Goal: Check status: Check status

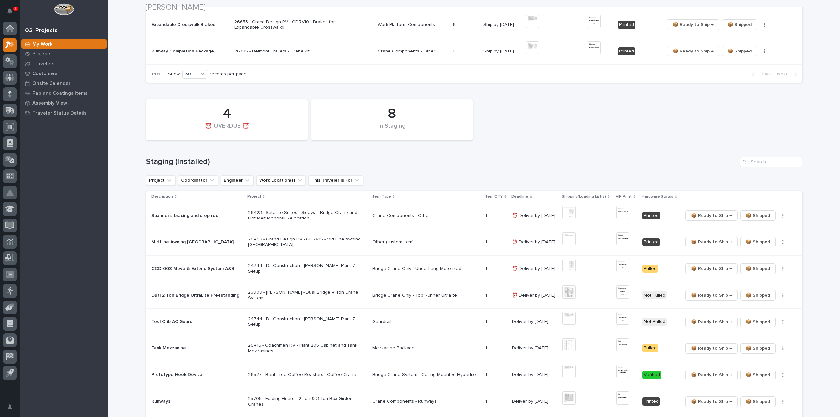
scroll to position [197, 0]
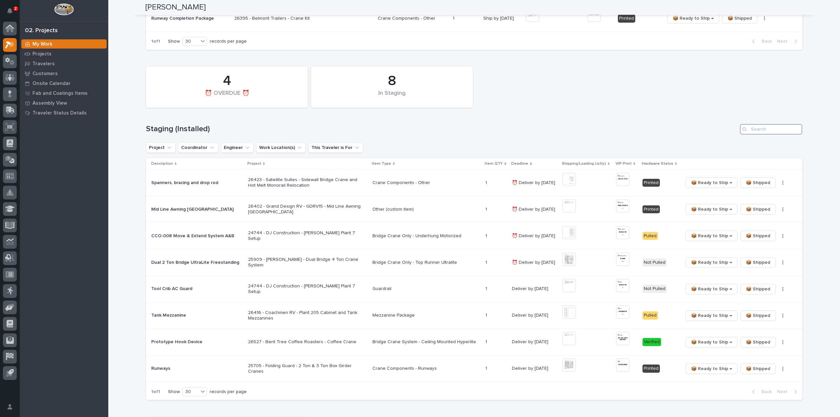
click at [756, 132] on input "Search" at bounding box center [771, 129] width 62 height 10
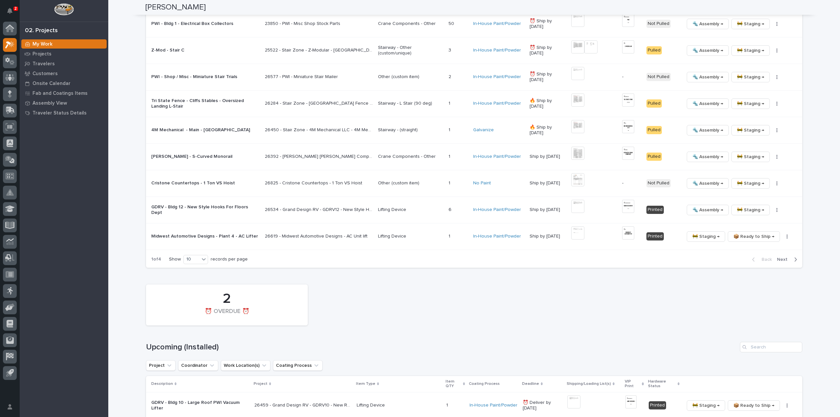
scroll to position [591, 0]
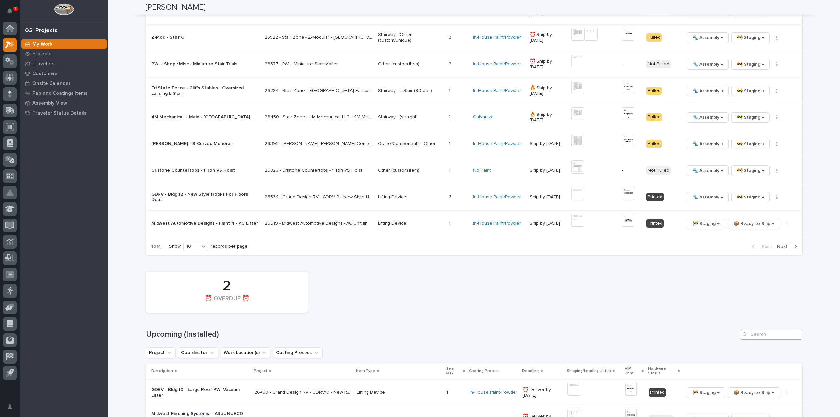
type input "24744"
click at [763, 332] on input "Search" at bounding box center [771, 334] width 62 height 10
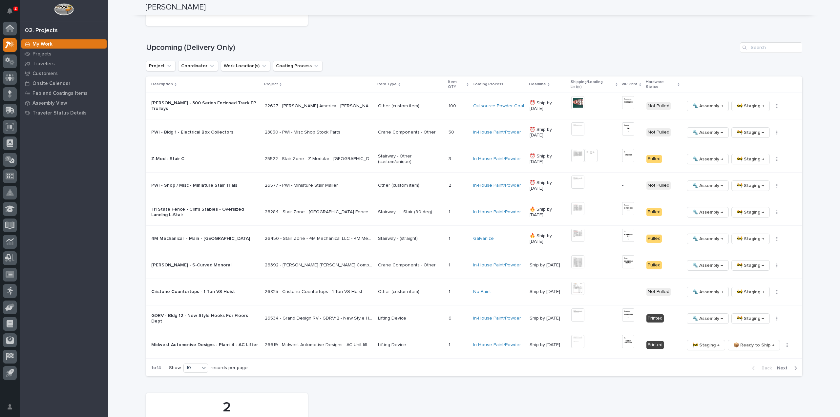
scroll to position [648, 0]
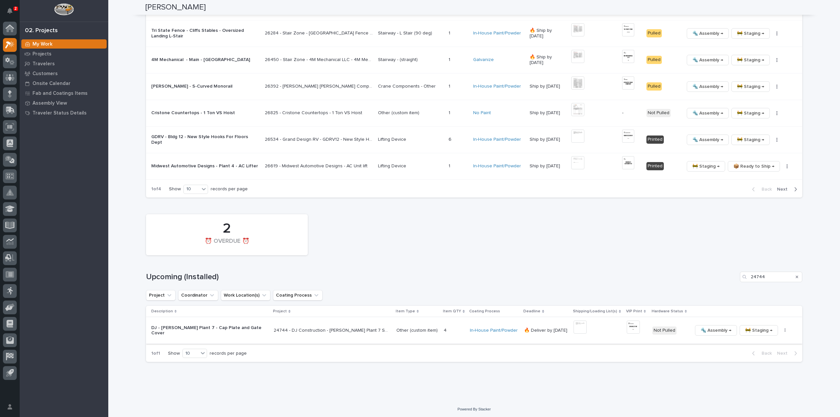
click at [574, 327] on img at bounding box center [580, 327] width 13 height 13
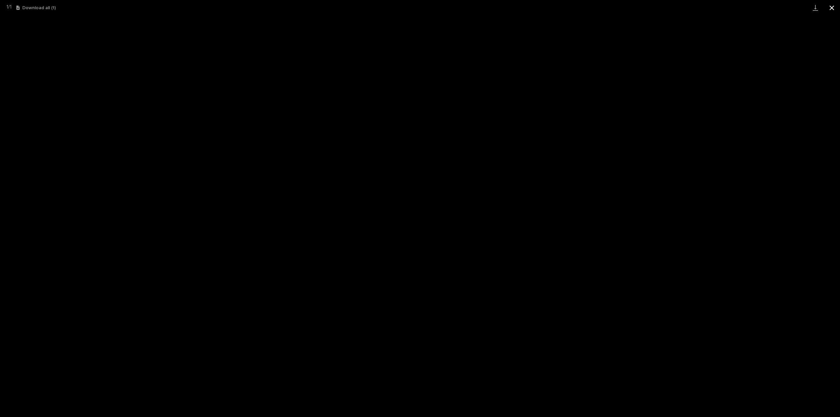
click at [833, 8] on button "Close gallery" at bounding box center [832, 7] width 16 height 15
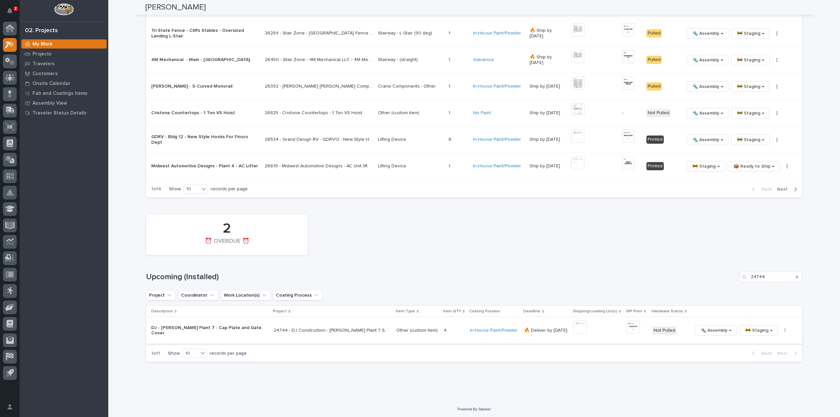
click at [627, 327] on img at bounding box center [633, 327] width 13 height 13
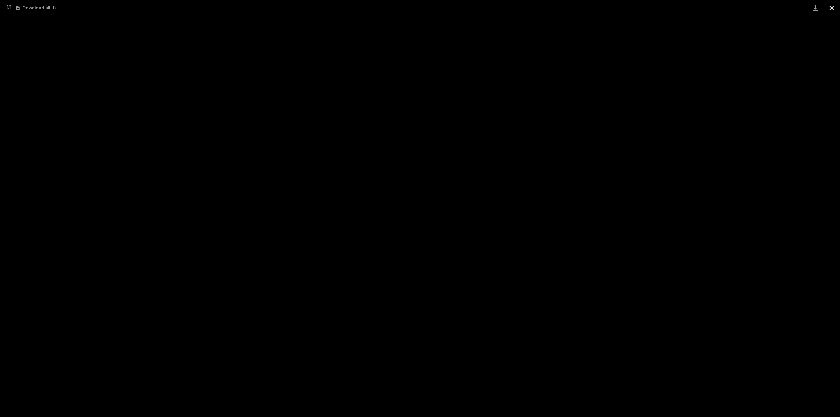
click at [833, 9] on button "Close gallery" at bounding box center [832, 7] width 16 height 15
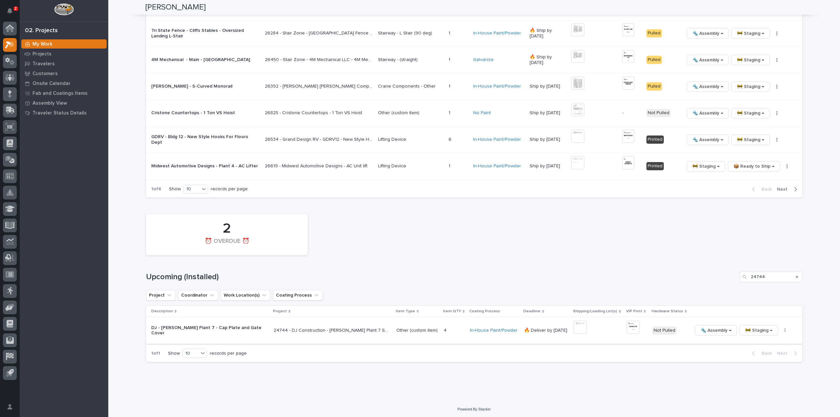
click at [781, 330] on button "button" at bounding box center [785, 330] width 9 height 5
click at [757, 378] on span "🔩 Hardware" at bounding box center [748, 375] width 28 height 8
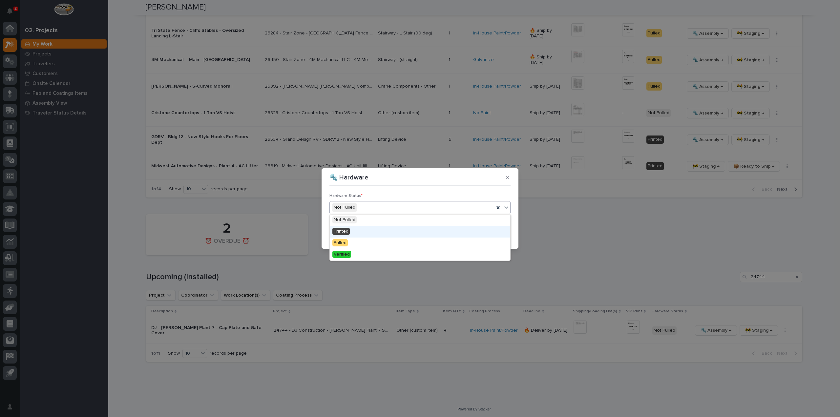
drag, startPoint x: 351, startPoint y: 225, endPoint x: 369, endPoint y: 229, distance: 17.8
click at [351, 230] on div "Printed" at bounding box center [420, 231] width 180 height 11
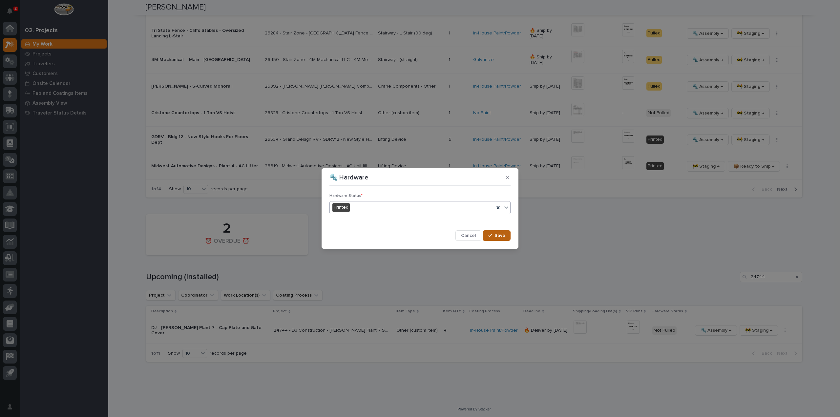
click at [496, 237] on span "Save" at bounding box center [499, 236] width 11 height 6
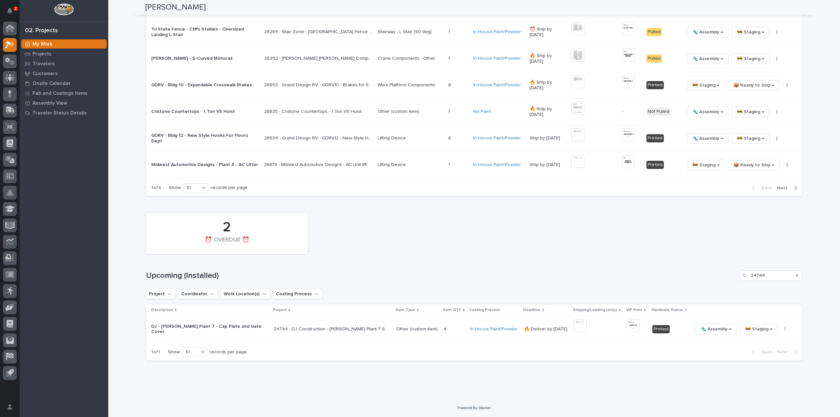
scroll to position [621, 0]
drag, startPoint x: 772, startPoint y: 277, endPoint x: 737, endPoint y: 287, distance: 36.5
click at [737, 287] on div "2 ⏰ OVERDUE ⏰ Upcoming (Installed) 24744 Project Coordinator Work Location(s) C…" at bounding box center [474, 286] width 656 height 151
click at [581, 329] on img at bounding box center [580, 327] width 13 height 13
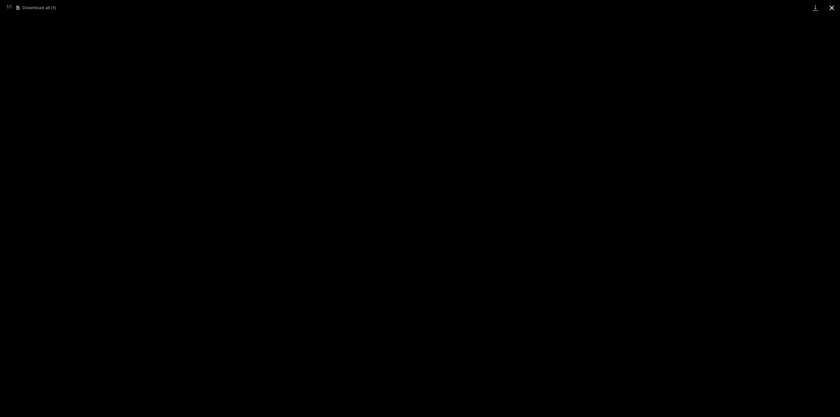
click at [831, 10] on button "Close gallery" at bounding box center [832, 7] width 16 height 15
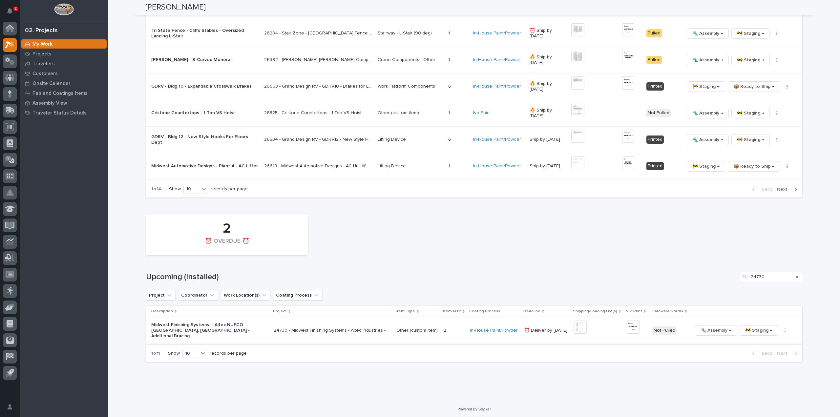
click at [632, 331] on img at bounding box center [633, 327] width 13 height 13
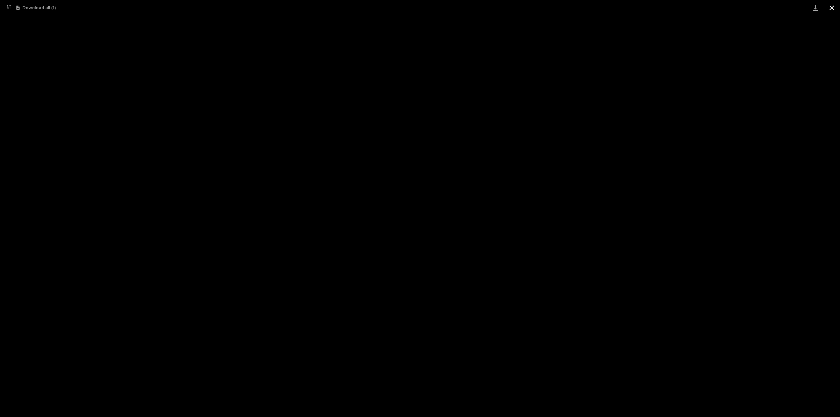
click at [830, 9] on button "Close gallery" at bounding box center [832, 7] width 16 height 15
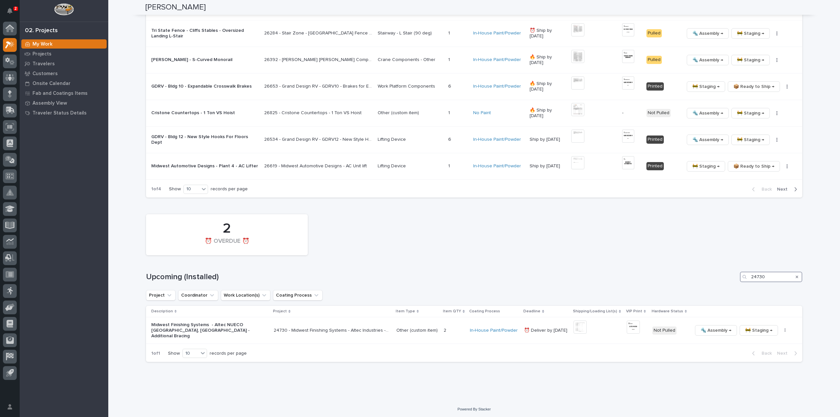
drag, startPoint x: 772, startPoint y: 277, endPoint x: 711, endPoint y: 278, distance: 61.0
click at [711, 278] on div "Upcoming (Installed) 24730" at bounding box center [474, 277] width 656 height 10
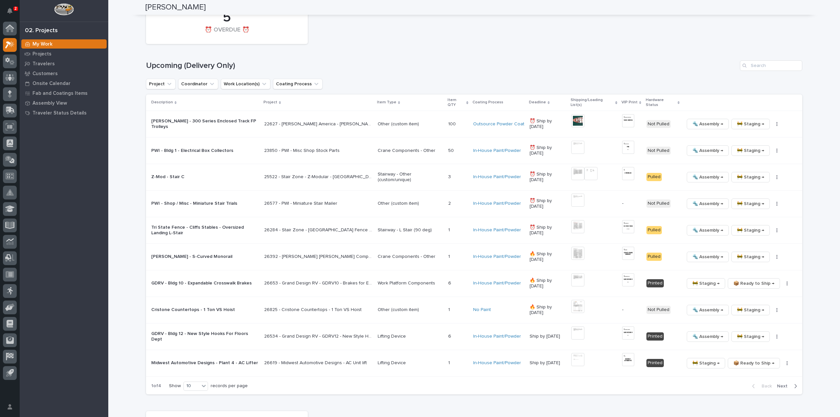
scroll to position [359, 0]
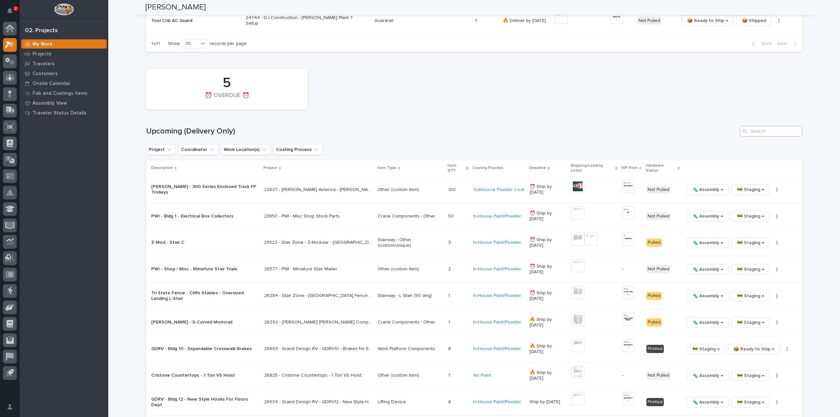
type input "23850"
click at [791, 132] on input "Search" at bounding box center [771, 131] width 62 height 10
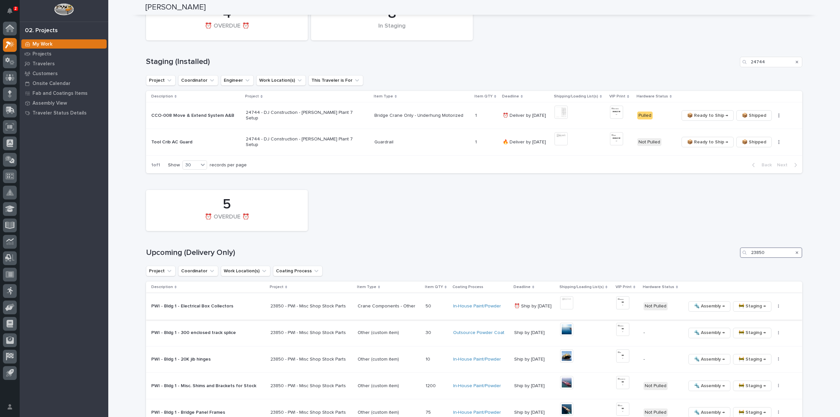
scroll to position [317, 0]
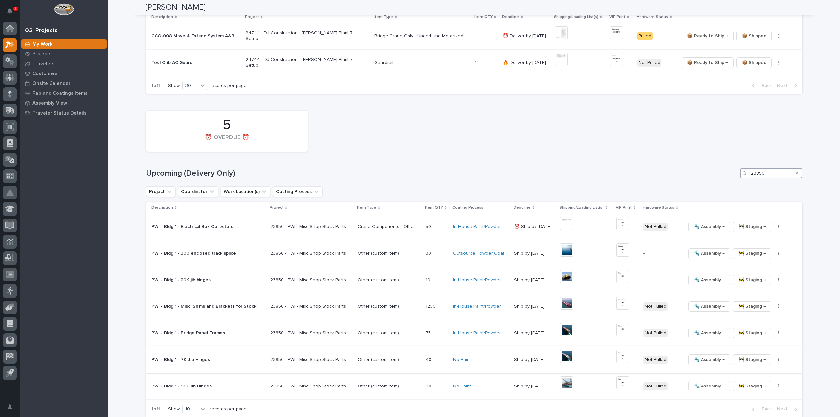
type input "23850"
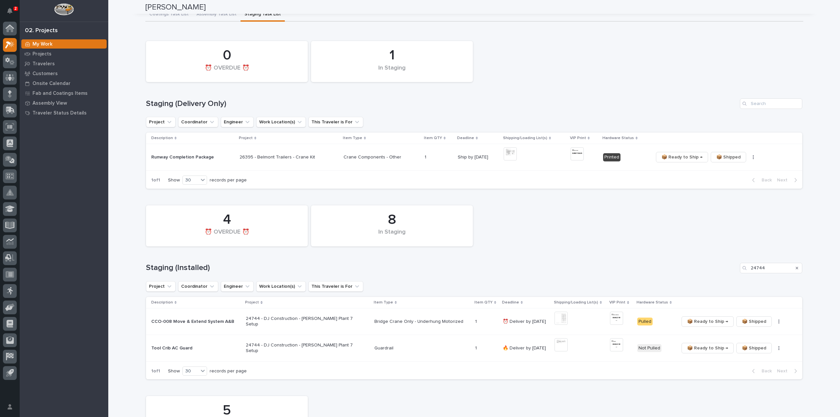
scroll to position [0, 0]
